Goal: Complete application form

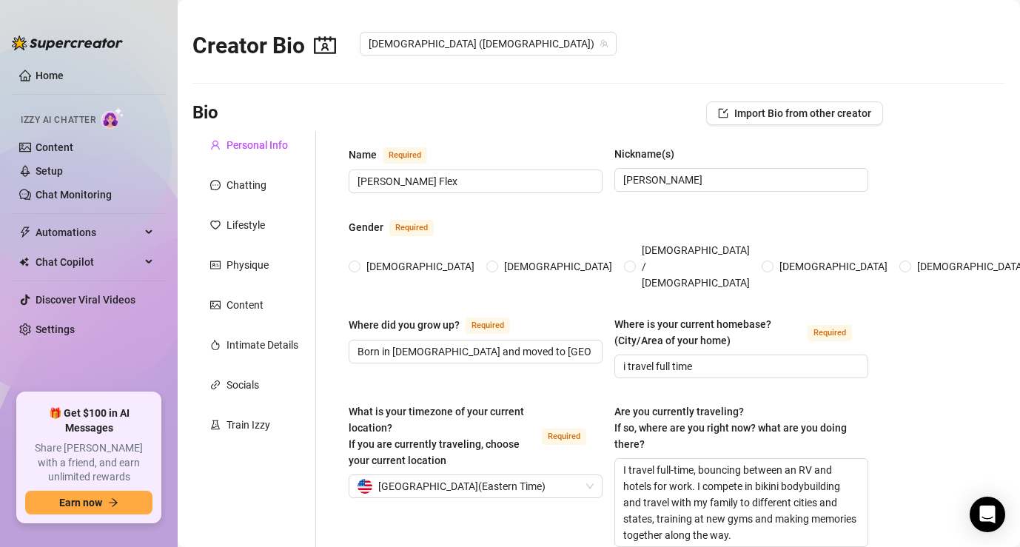
type input "[PERSON_NAME] Flex"
type input "[PERSON_NAME]"
type input "Born in [DEMOGRAPHIC_DATA] and moved to [GEOGRAPHIC_DATA] when i was [DEMOGRAPH…"
type input "i travel full time"
type textarea "I travel full-time, bouncing between an RV and hotels for work. I compete in bi…"
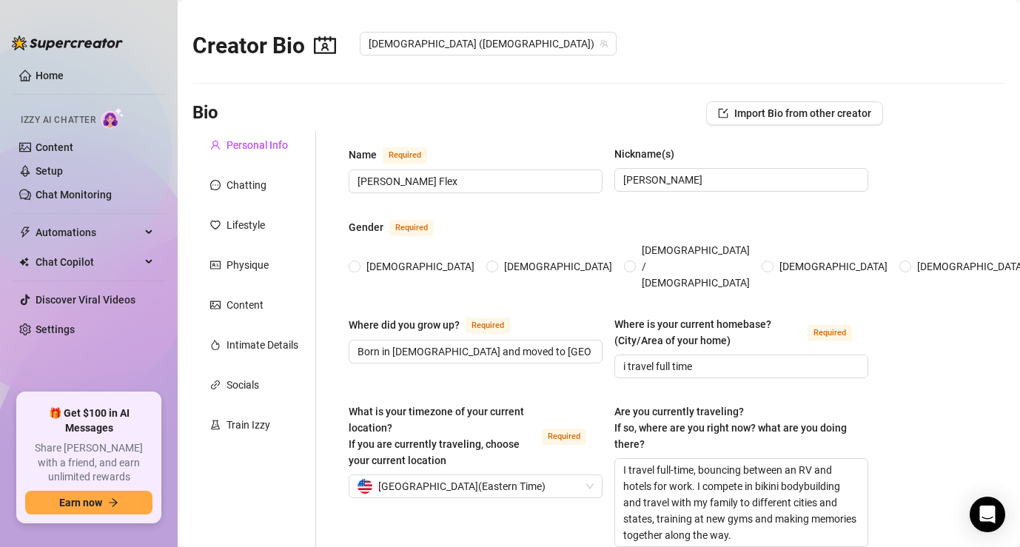
type input "Straight"
type input "married"
type input "yes"
type input "no"
type input "content creator and body builder"
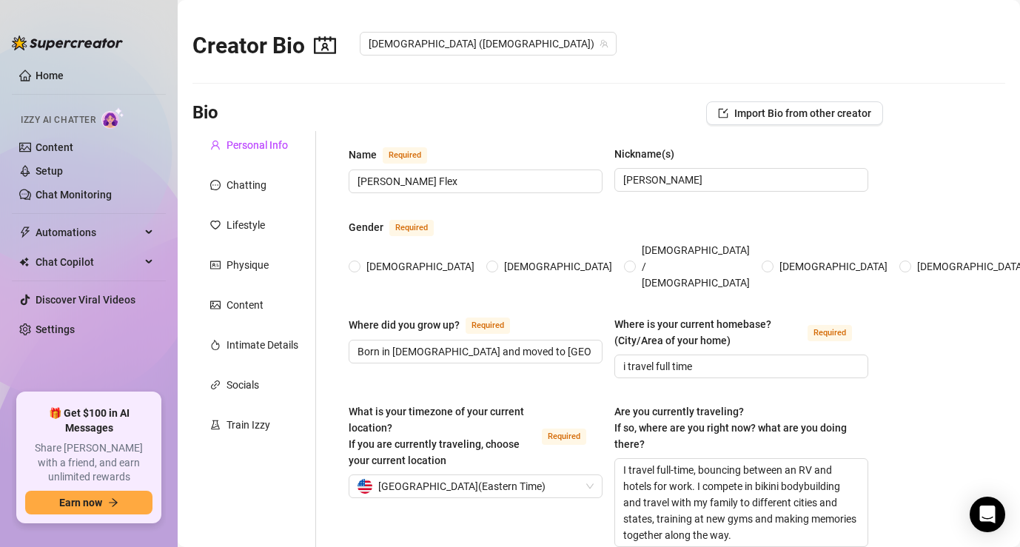
type input "stay at home mom"
type input "high school"
type input "[DEMOGRAPHIC_DATA]"
type input "conservative"
type textarea "I dream of opening my own art studio where I can create, teach, and share how p…"
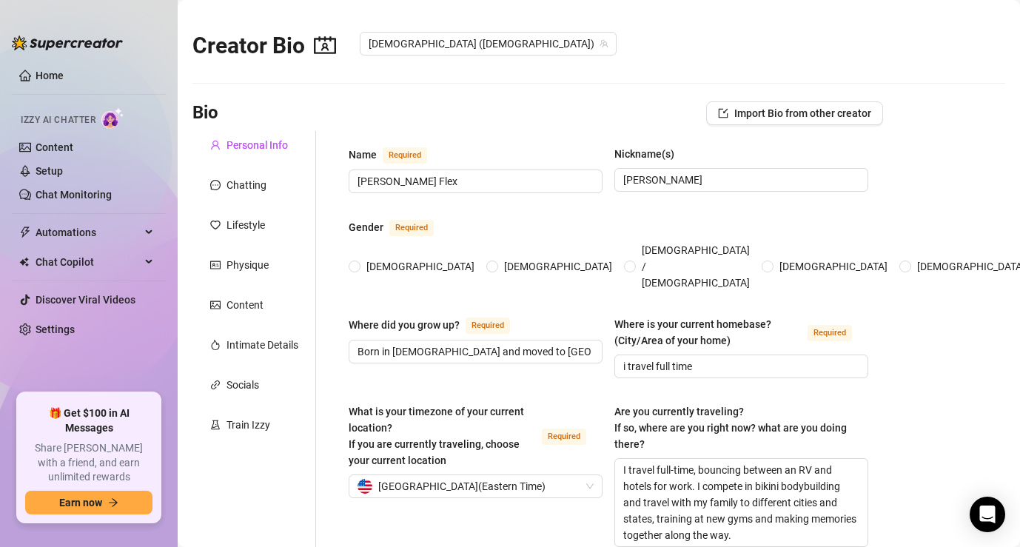
type textarea "I started TikTok just for fun, posting random back-cracking videos — and out of…"
type textarea "After going through a tough bankruptcy, I made the bold choice to sell our fami…"
type textarea "I’m grateful for all the support I receive, as it allows me to explore the worl…"
radio input "true"
type input "[DATE]"
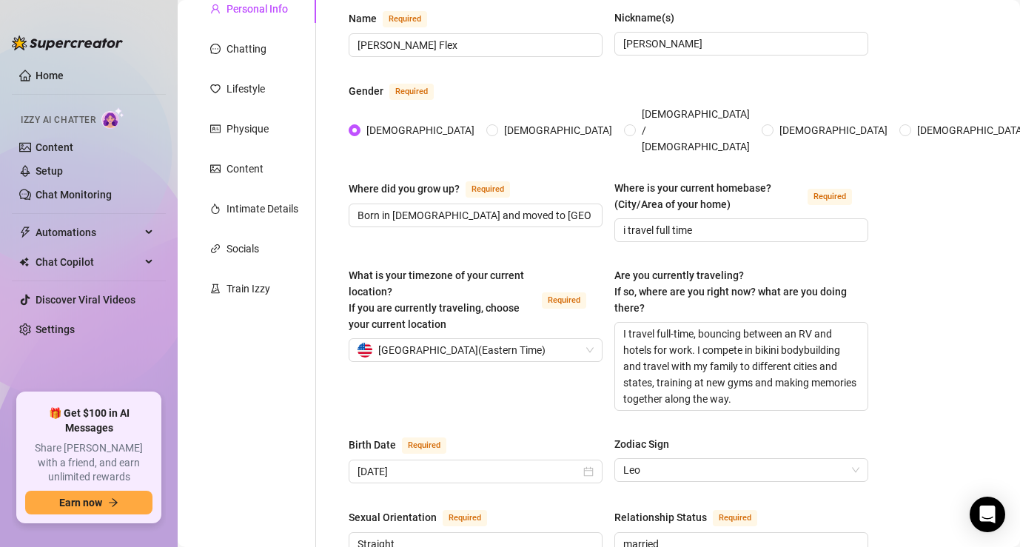
scroll to position [148, 0]
